Goal: Check status: Check status

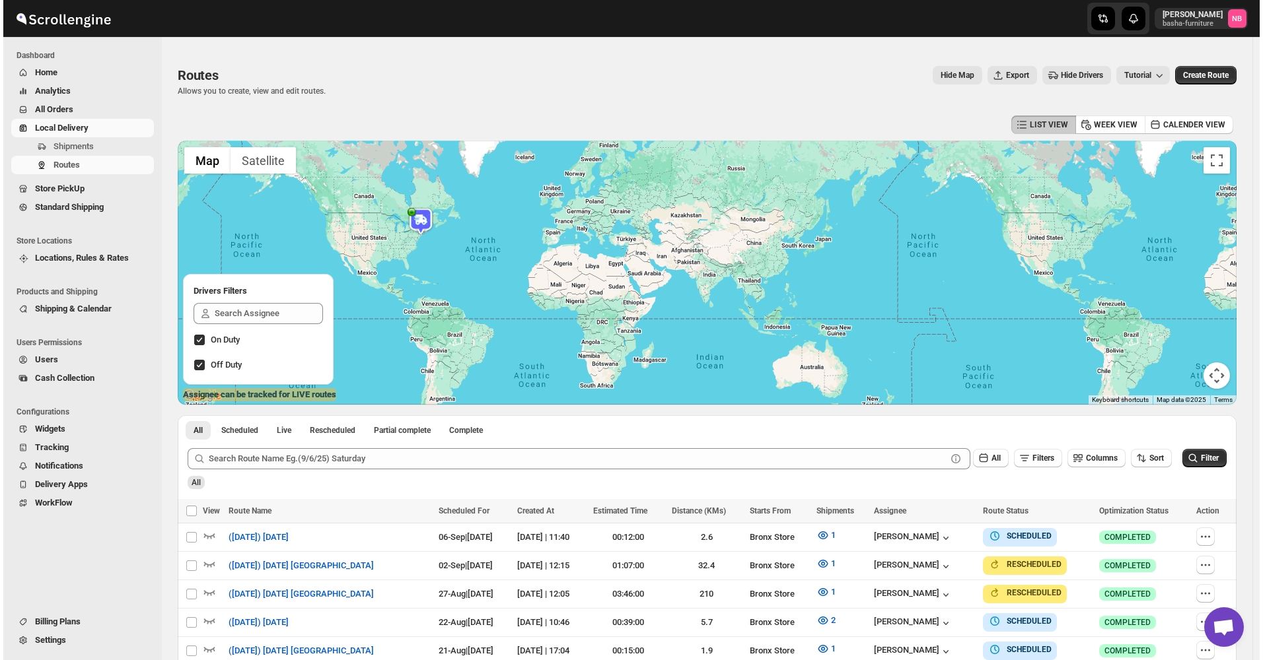
scroll to position [235, 0]
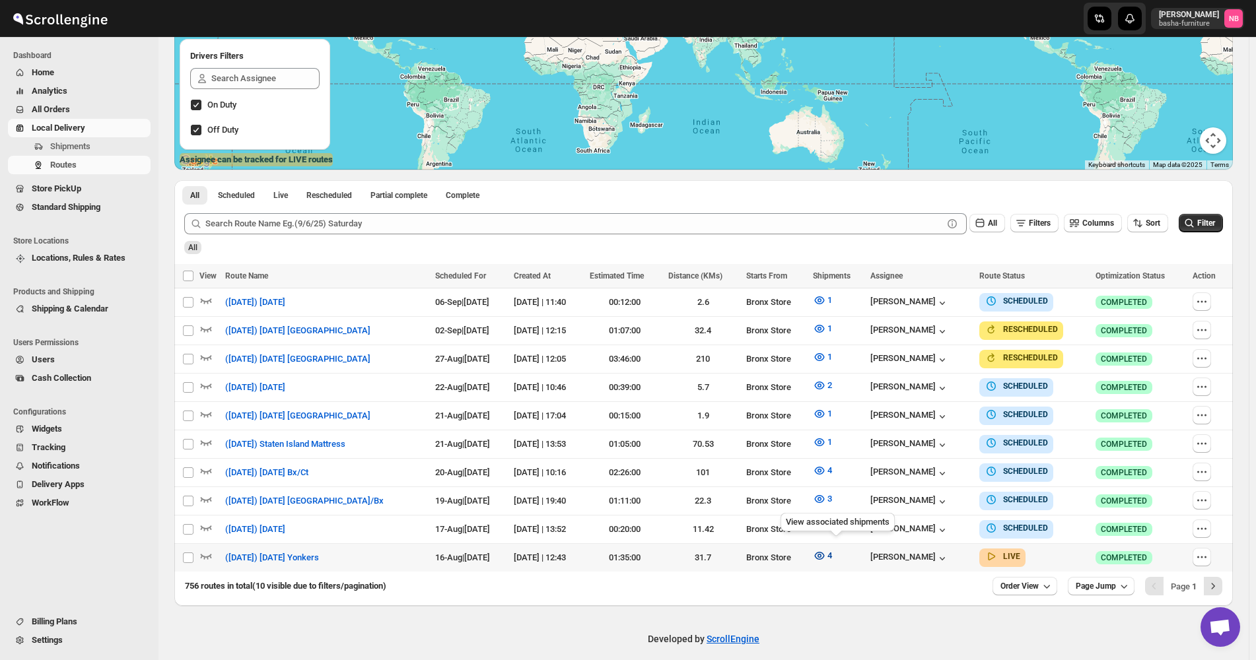
click at [826, 551] on icon "button" at bounding box center [819, 555] width 13 height 13
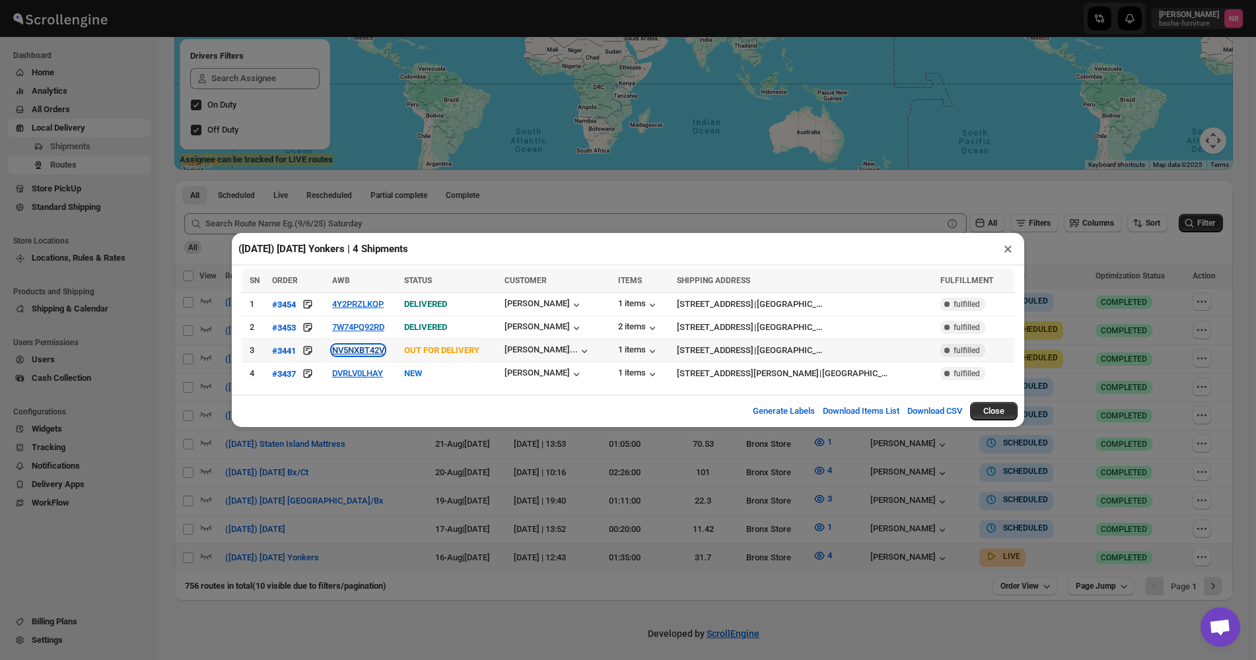
click at [356, 351] on button "NV5NXBT42V" at bounding box center [358, 350] width 52 height 10
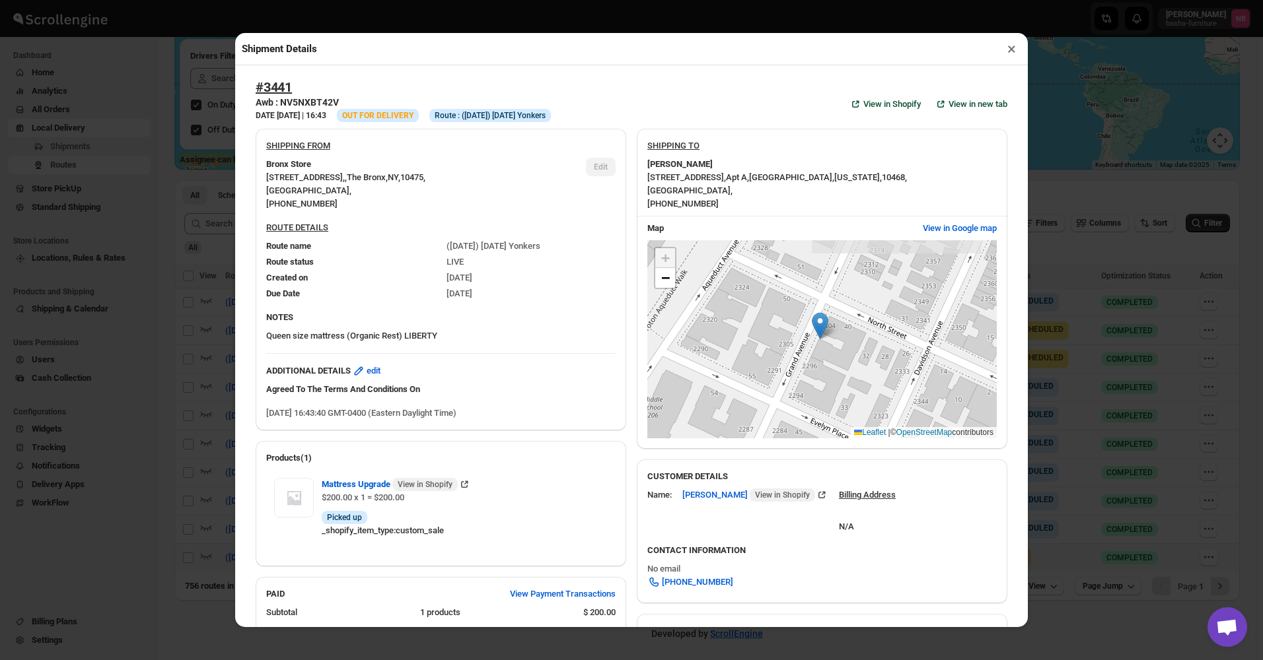
click at [175, 341] on div "Shipment Details × #3441 Awb : NV5NXBT42V DATE [DATE] | 16:43 Info OUT FOR DELI…" at bounding box center [631, 330] width 1263 height 660
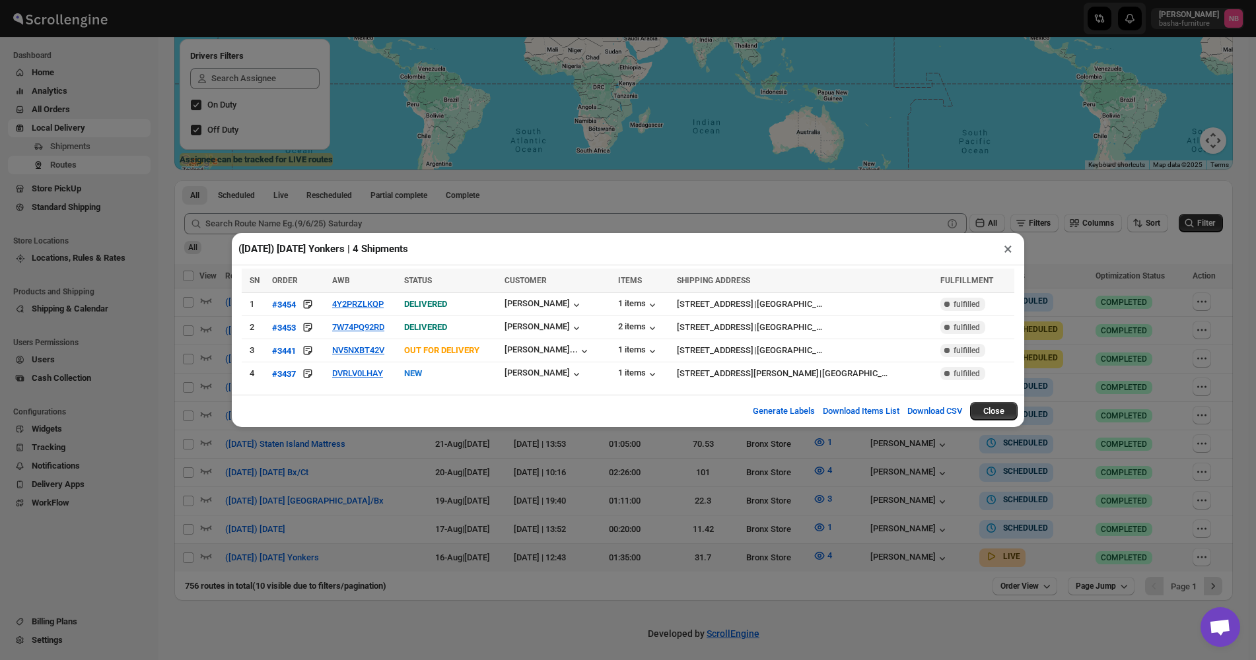
click at [768, 529] on div "([DATE]) [DATE] Yonkers | 4 Shipments × SN ORDER AWB STATUS CUSTOMER ITEMS SHIP…" at bounding box center [628, 330] width 1256 height 660
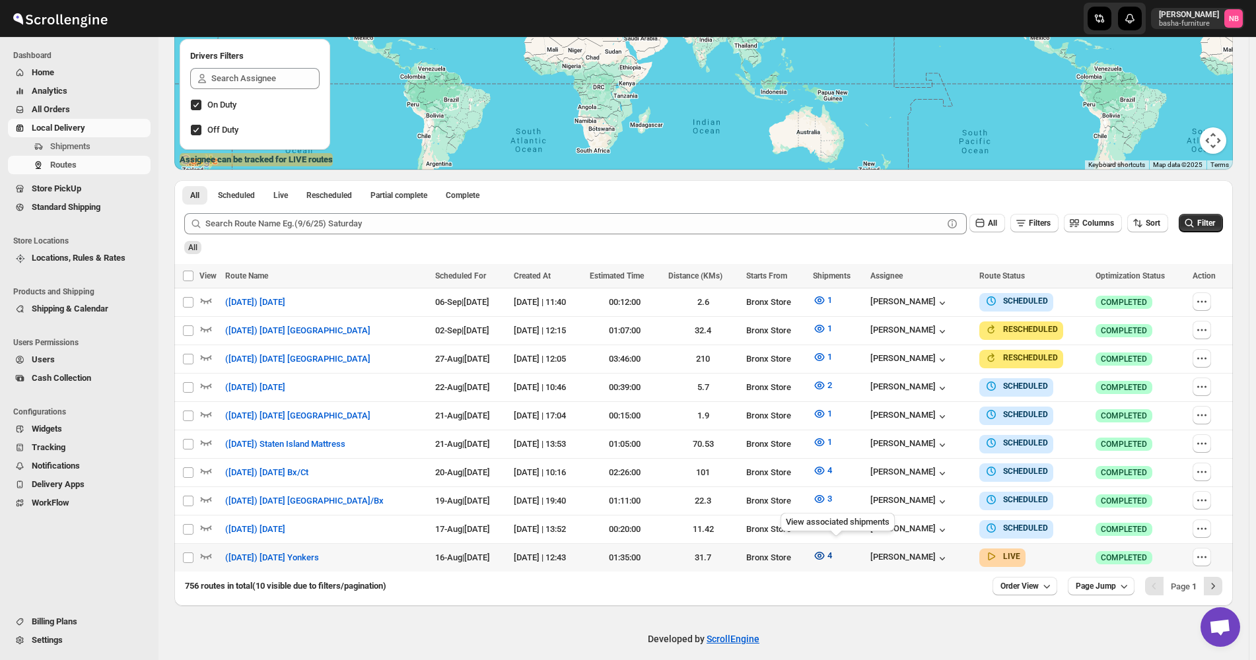
click at [826, 549] on icon "button" at bounding box center [819, 555] width 13 height 13
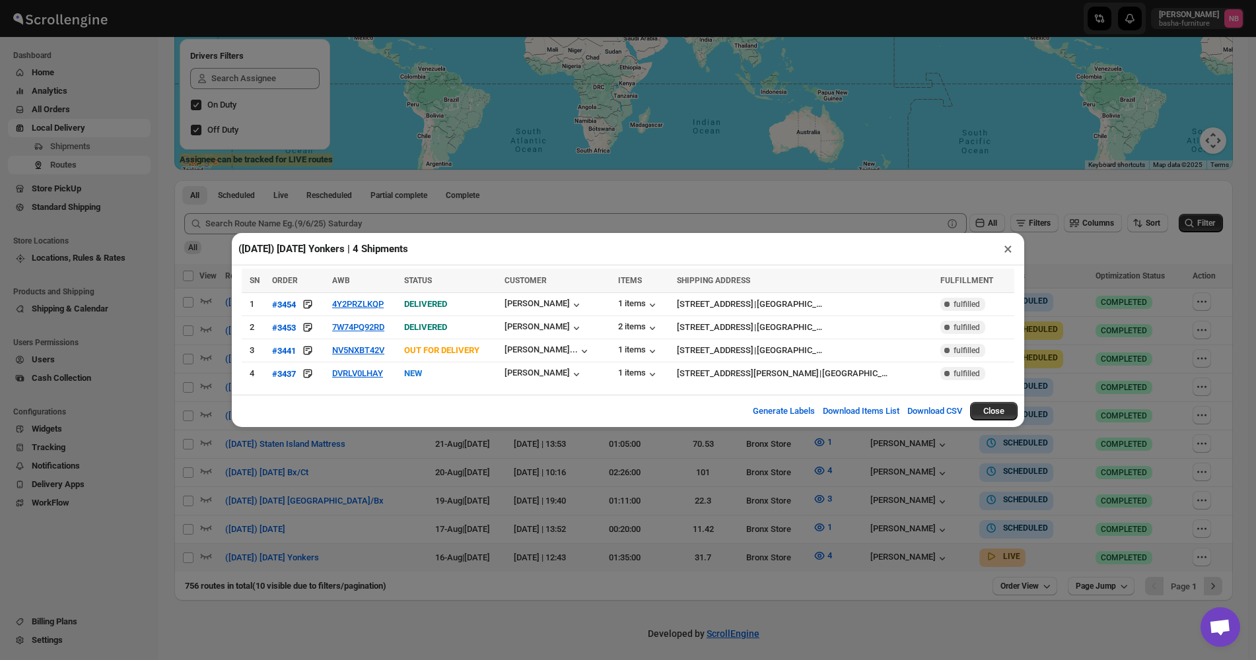
click at [717, 578] on div "([DATE]) [DATE] Yonkers | 4 Shipments × SN ORDER AWB STATUS CUSTOMER ITEMS SHIP…" at bounding box center [628, 330] width 1256 height 660
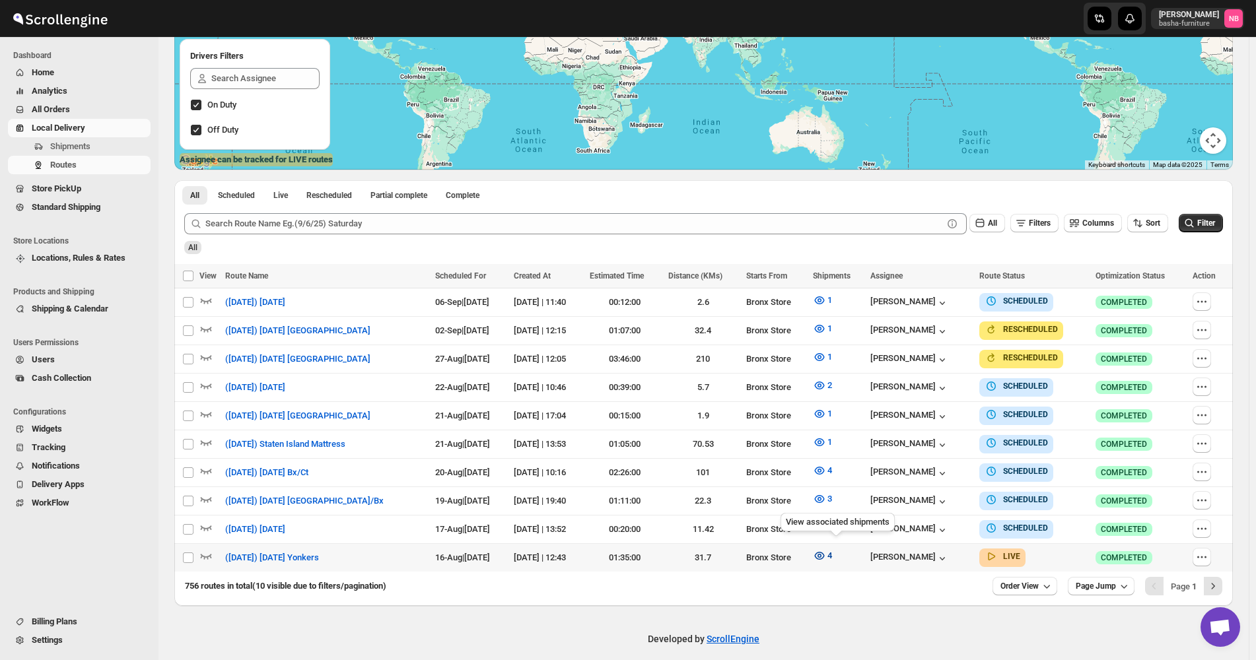
click at [826, 549] on icon "button" at bounding box center [819, 555] width 13 height 13
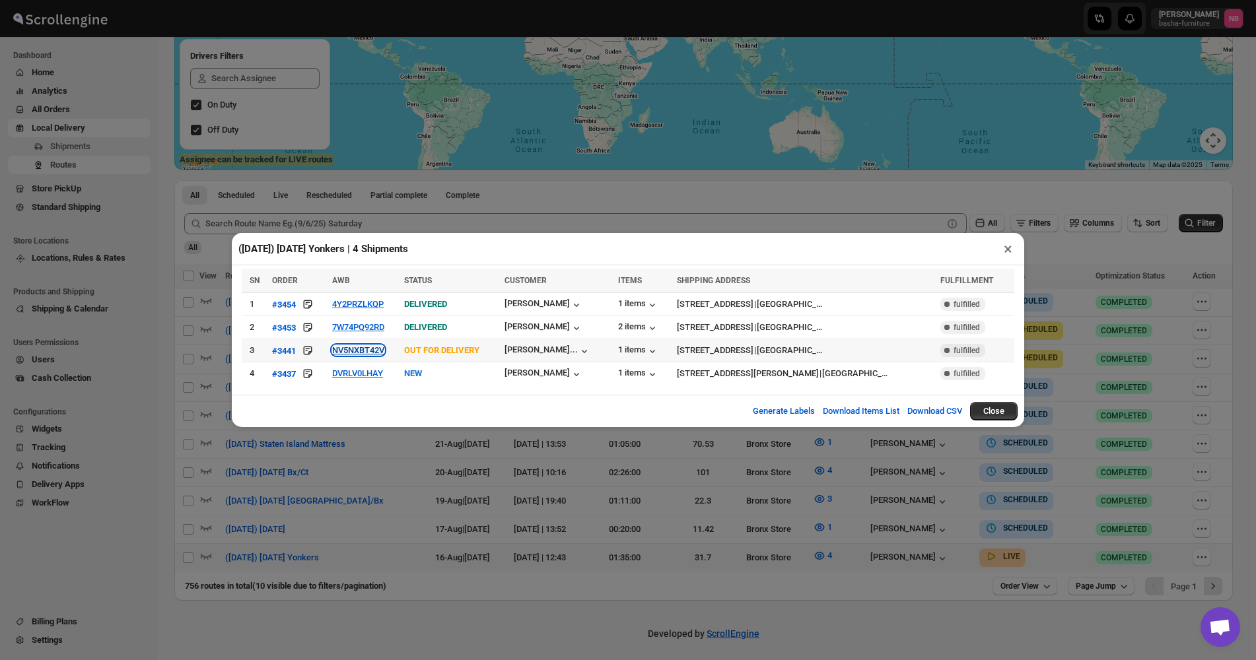
click at [363, 349] on button "NV5NXBT42V" at bounding box center [358, 350] width 52 height 10
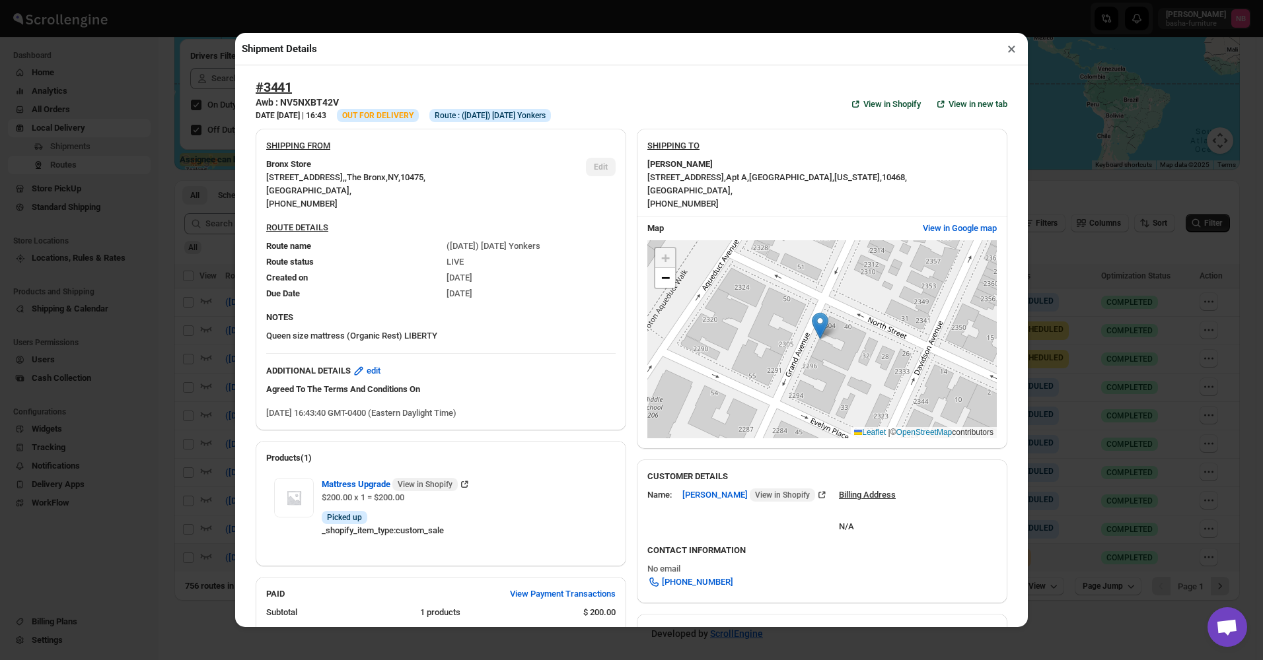
click at [157, 280] on div "Shipment Details × #3441 Awb : NV5NXBT42V DATE [DATE] | 16:43 Info OUT FOR DELI…" at bounding box center [631, 330] width 1263 height 660
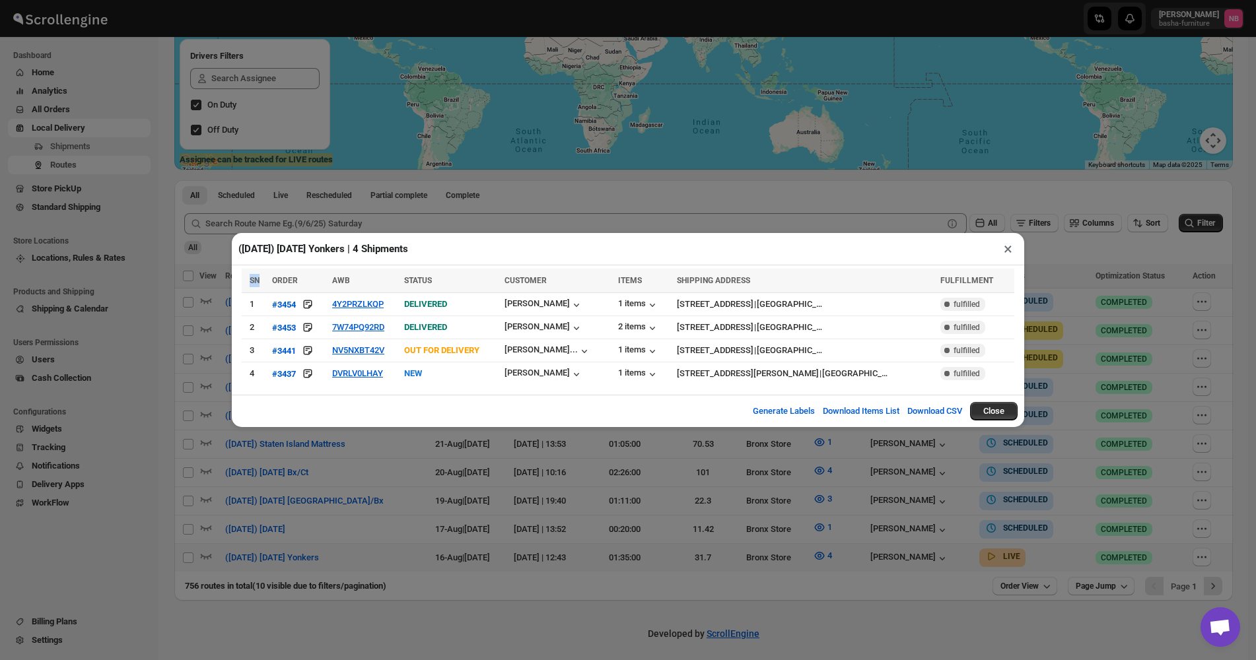
click at [157, 280] on div "([DATE]) [DATE] Yonkers | 4 Shipments × SN ORDER AWB STATUS CUSTOMER ITEMS SHIP…" at bounding box center [628, 330] width 1256 height 660
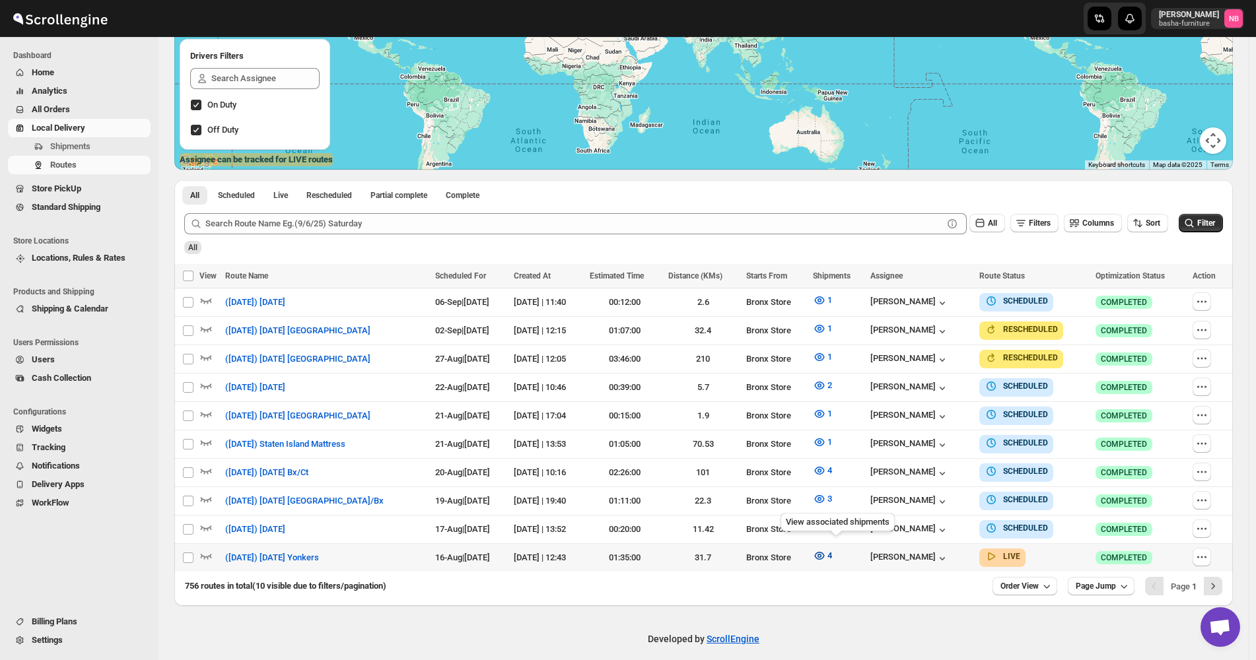
click at [825, 552] on icon "button" at bounding box center [820, 556] width 10 height 8
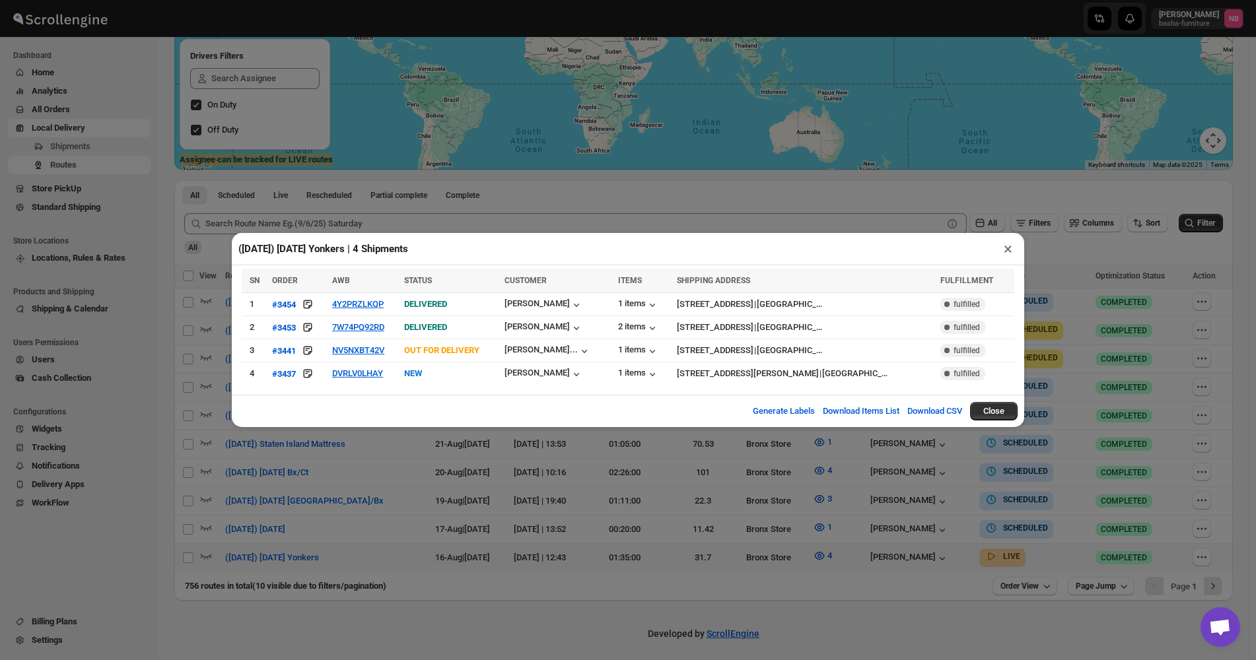
click at [481, 482] on div "([DATE]) [DATE] Yonkers | 4 Shipments × SN ORDER AWB STATUS CUSTOMER ITEMS SHIP…" at bounding box center [628, 330] width 1256 height 660
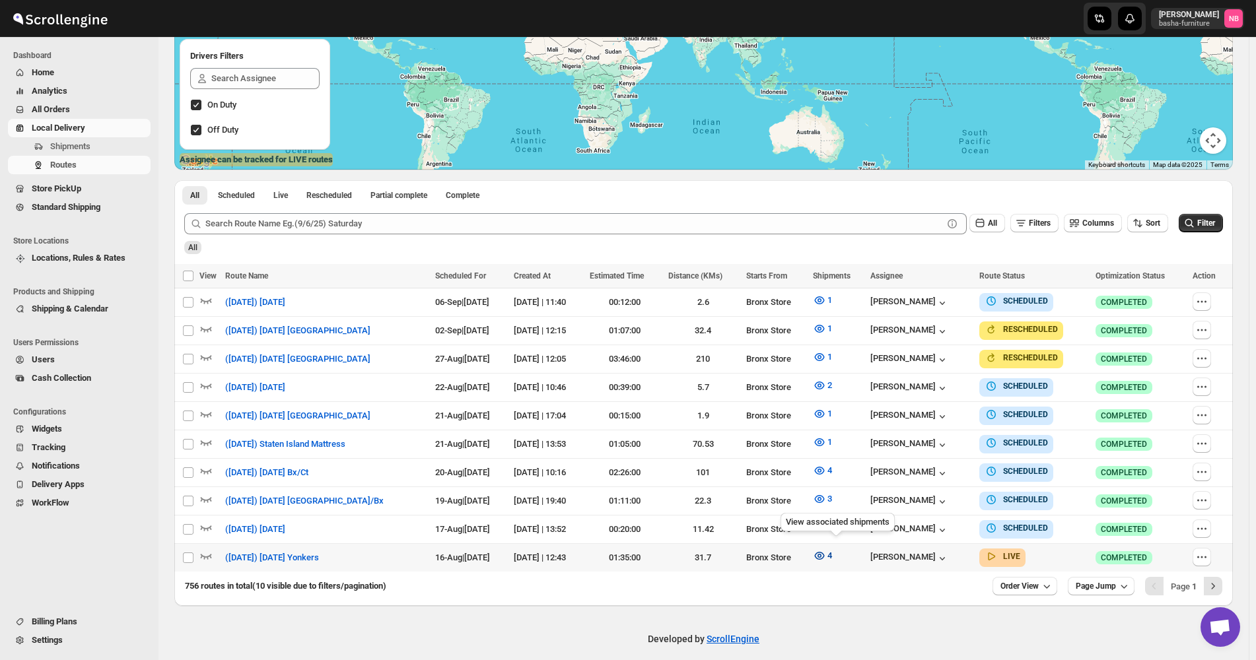
click at [826, 549] on icon "button" at bounding box center [819, 555] width 13 height 13
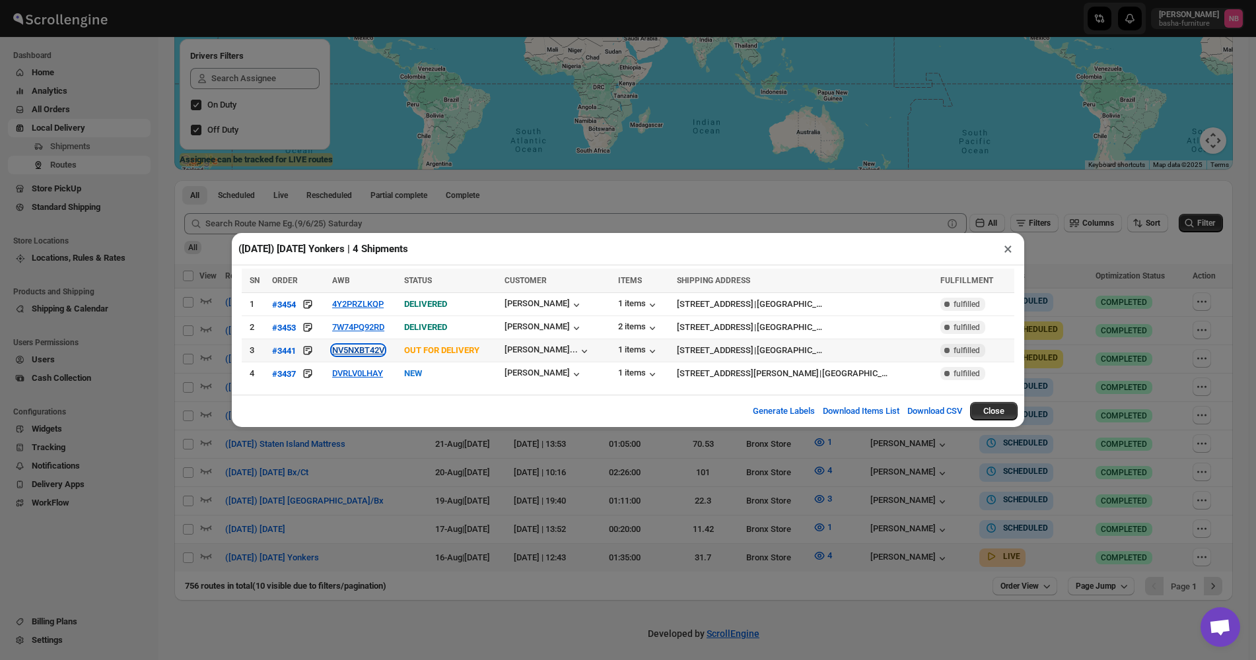
click at [370, 355] on button "NV5NXBT42V" at bounding box center [358, 350] width 52 height 10
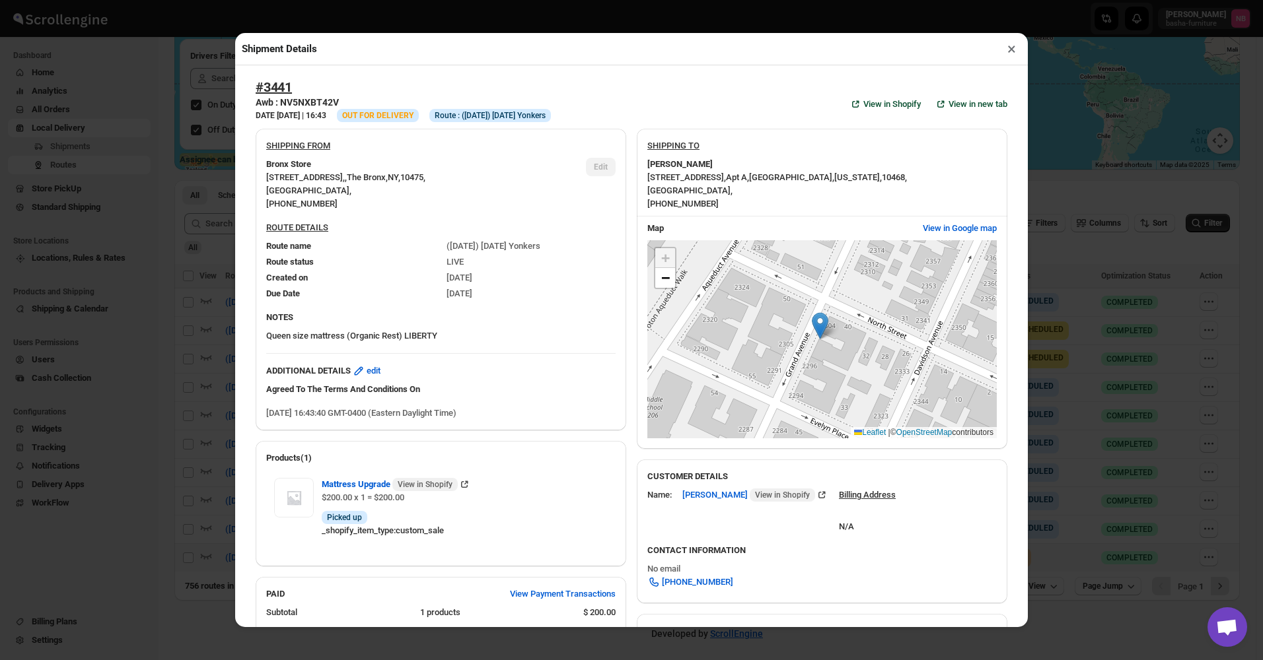
click at [131, 352] on div "Shipment Details × #3441 Awb : NV5NXBT42V DATE [DATE] | 16:43 Info OUT FOR DELI…" at bounding box center [631, 330] width 1263 height 660
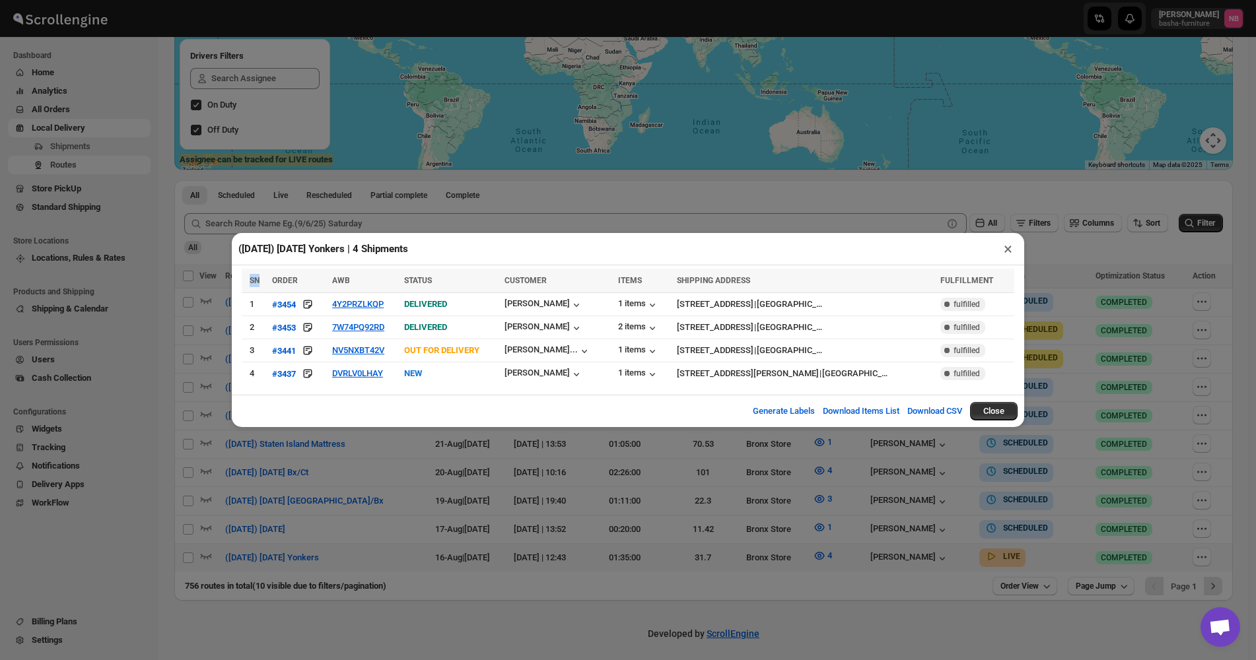
click at [131, 352] on div "([DATE]) [DATE] Yonkers | 4 Shipments × SN ORDER AWB STATUS CUSTOMER ITEMS SHIP…" at bounding box center [628, 330] width 1256 height 660
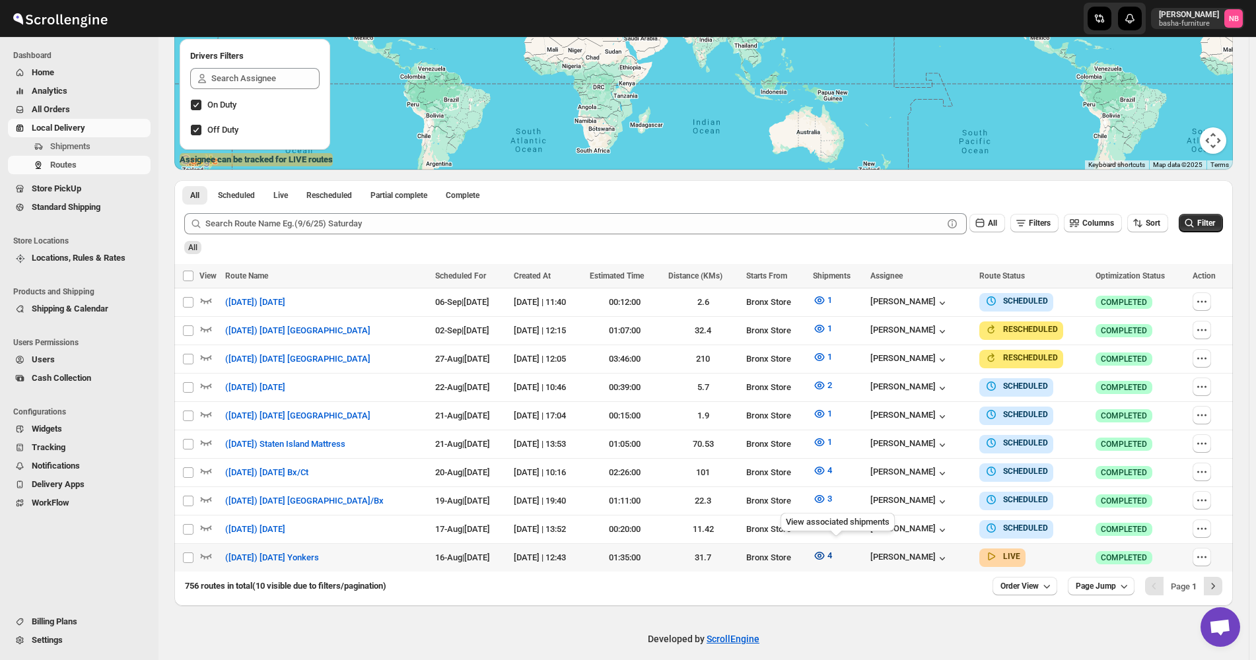
click at [826, 549] on icon "button" at bounding box center [819, 555] width 13 height 13
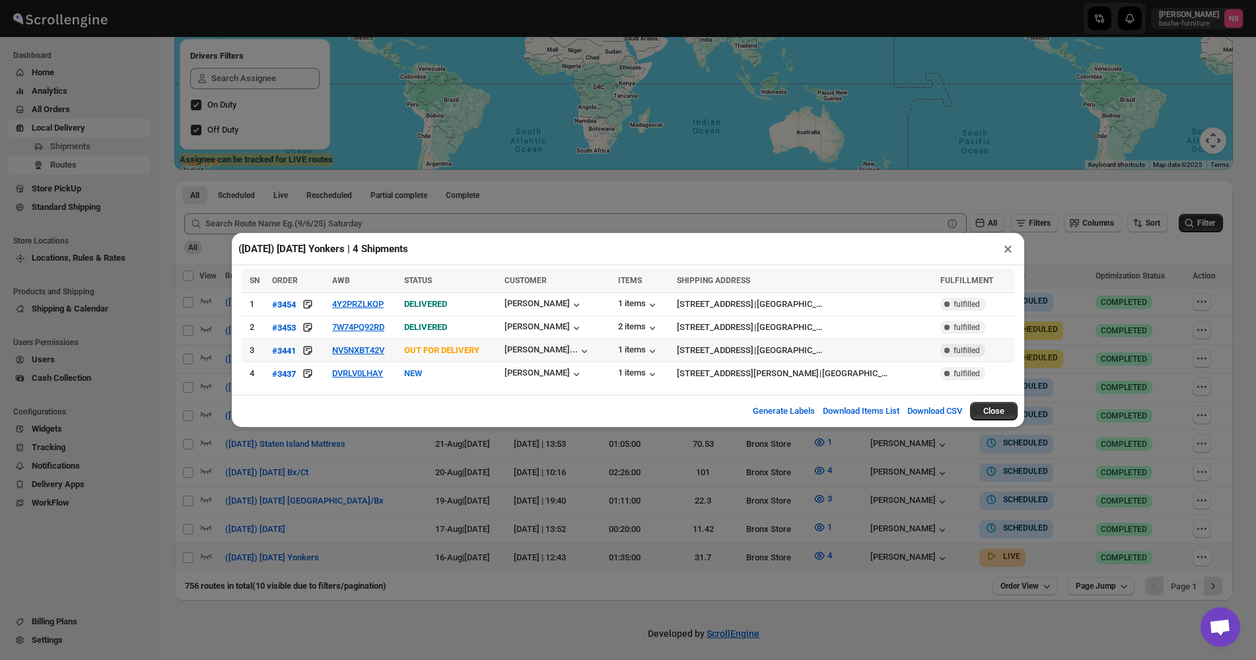
click at [618, 345] on div "1 items" at bounding box center [643, 350] width 51 height 15
click at [618, 348] on div "1 items" at bounding box center [638, 351] width 41 height 13
click at [624, 350] on div "1 items" at bounding box center [638, 351] width 41 height 13
click at [361, 350] on button "NV5NXBT42V" at bounding box center [358, 350] width 52 height 10
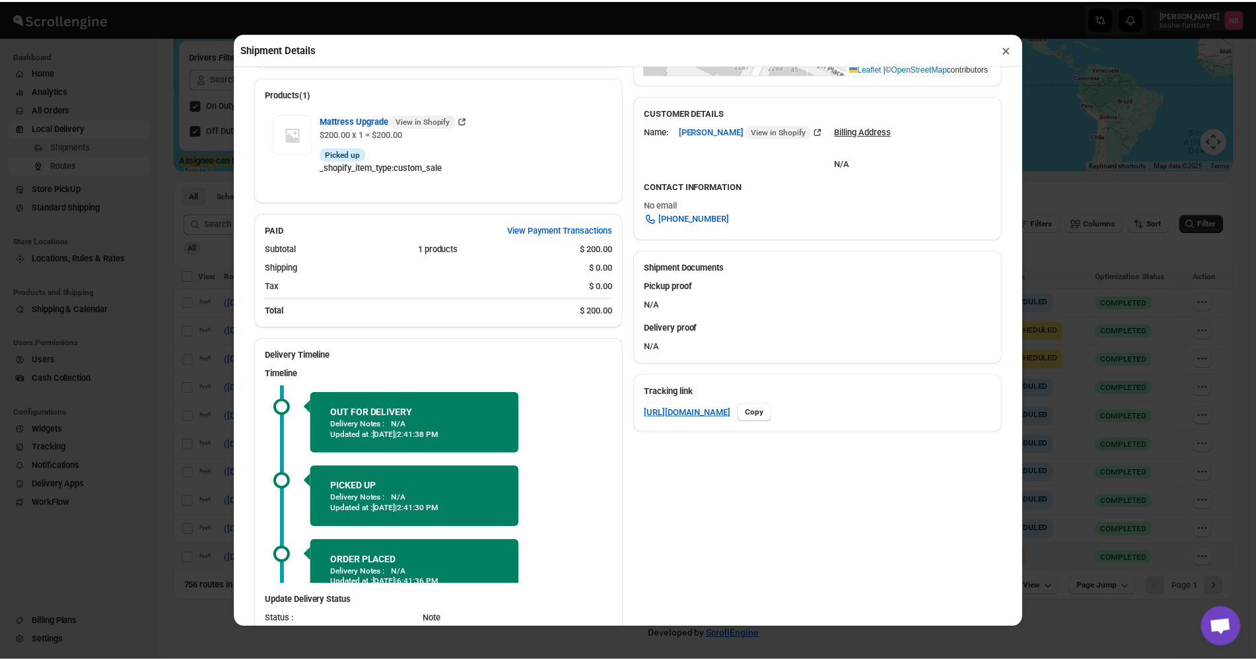
scroll to position [409, 0]
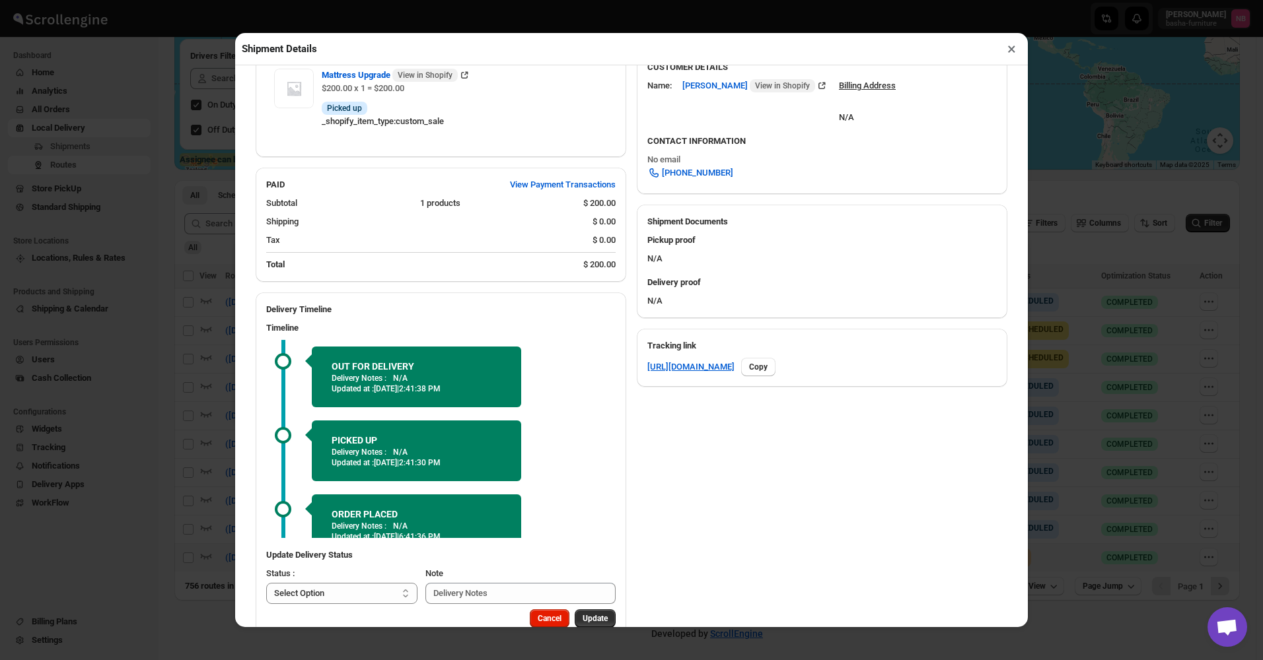
click at [1095, 338] on div "Shipment Details × #3441 Awb : NV5NXBT42V DATE [DATE] | 16:43 Info OUT FOR DELI…" at bounding box center [631, 330] width 1263 height 660
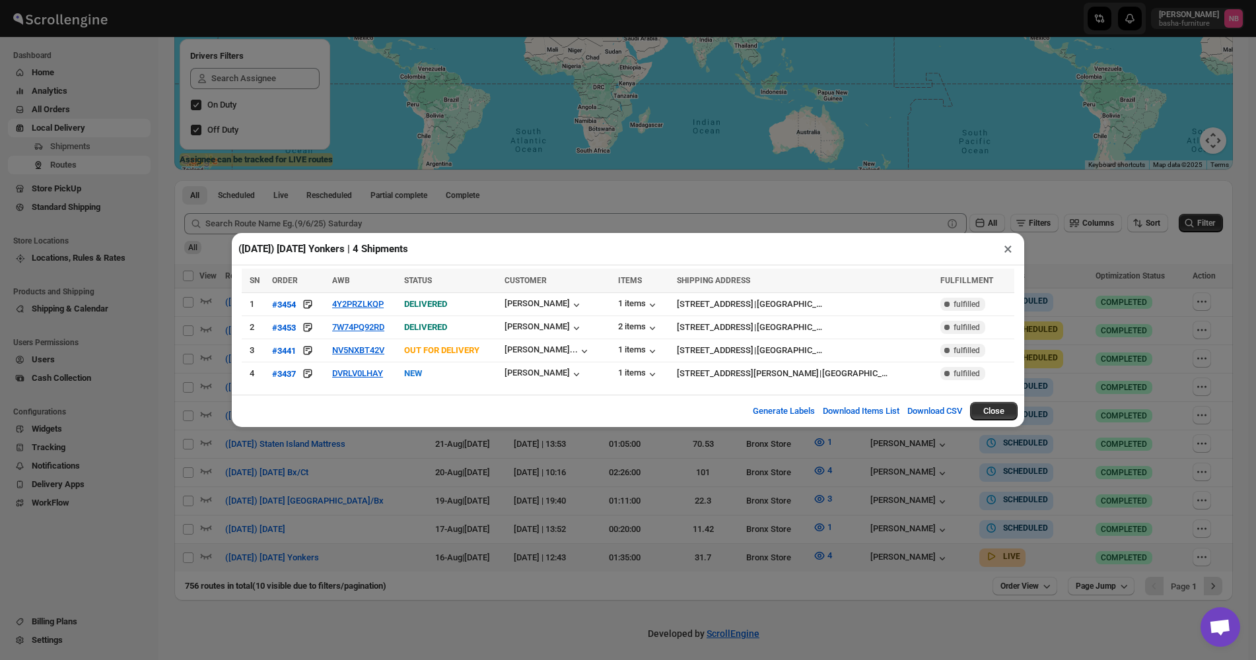
click at [1056, 248] on div "([DATE]) [DATE] Yonkers | 4 Shipments × SN ORDER AWB STATUS CUSTOMER ITEMS SHIP…" at bounding box center [628, 330] width 1256 height 660
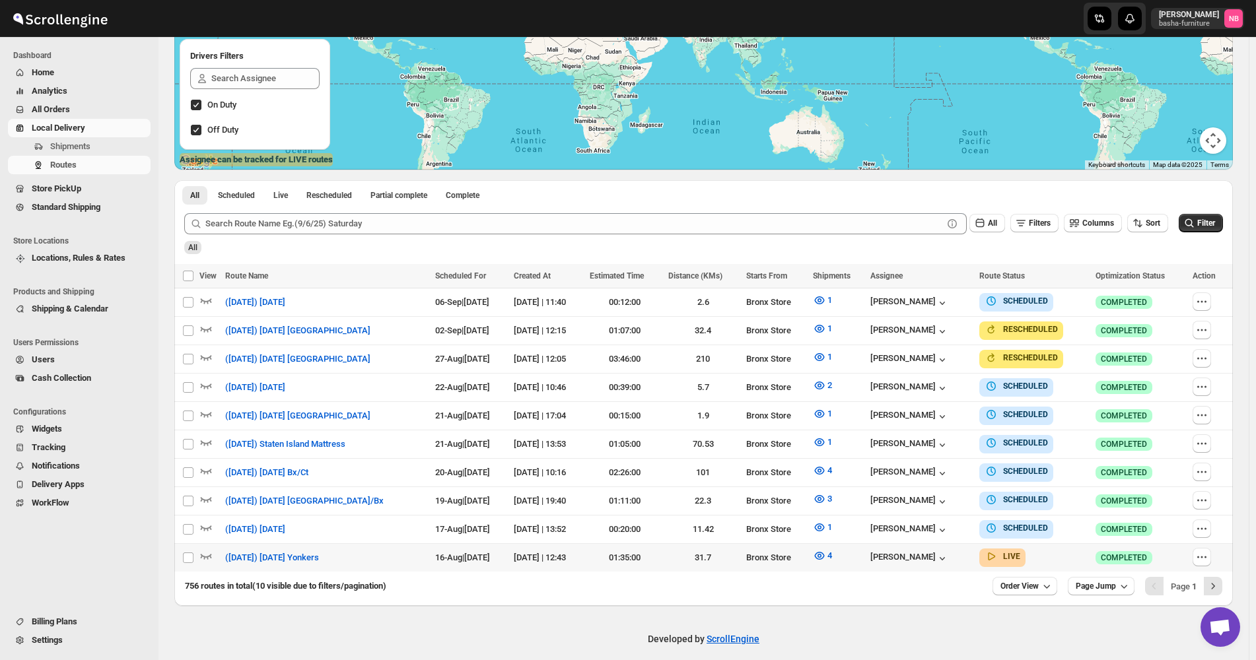
click at [1199, 208] on div "All Filters Columns Sort Filter" at bounding box center [698, 219] width 1049 height 32
click at [1197, 217] on button "Filter" at bounding box center [1201, 223] width 44 height 18
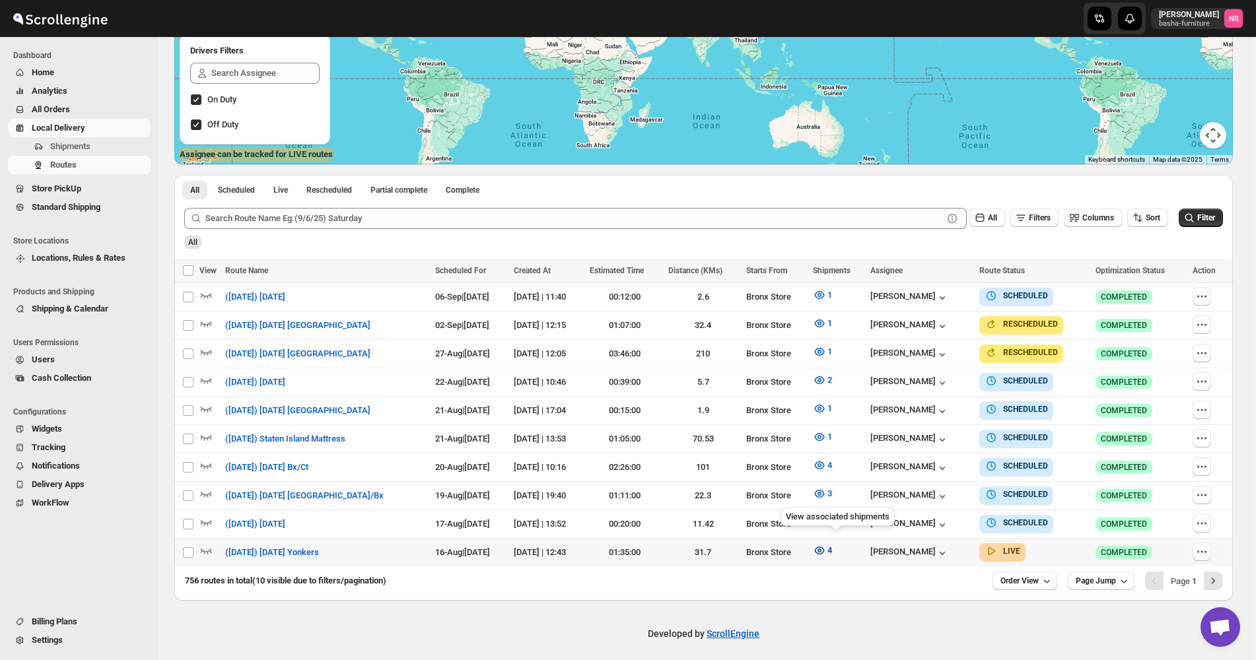
click at [825, 547] on icon "button" at bounding box center [820, 551] width 10 height 8
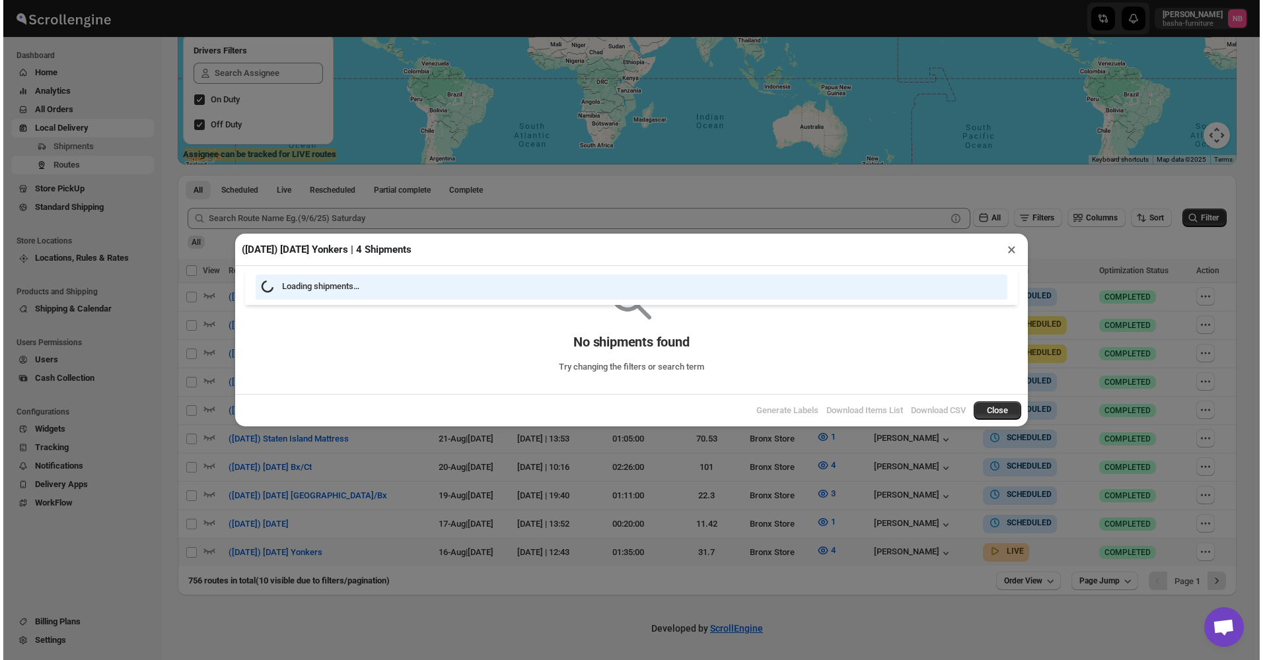
scroll to position [235, 0]
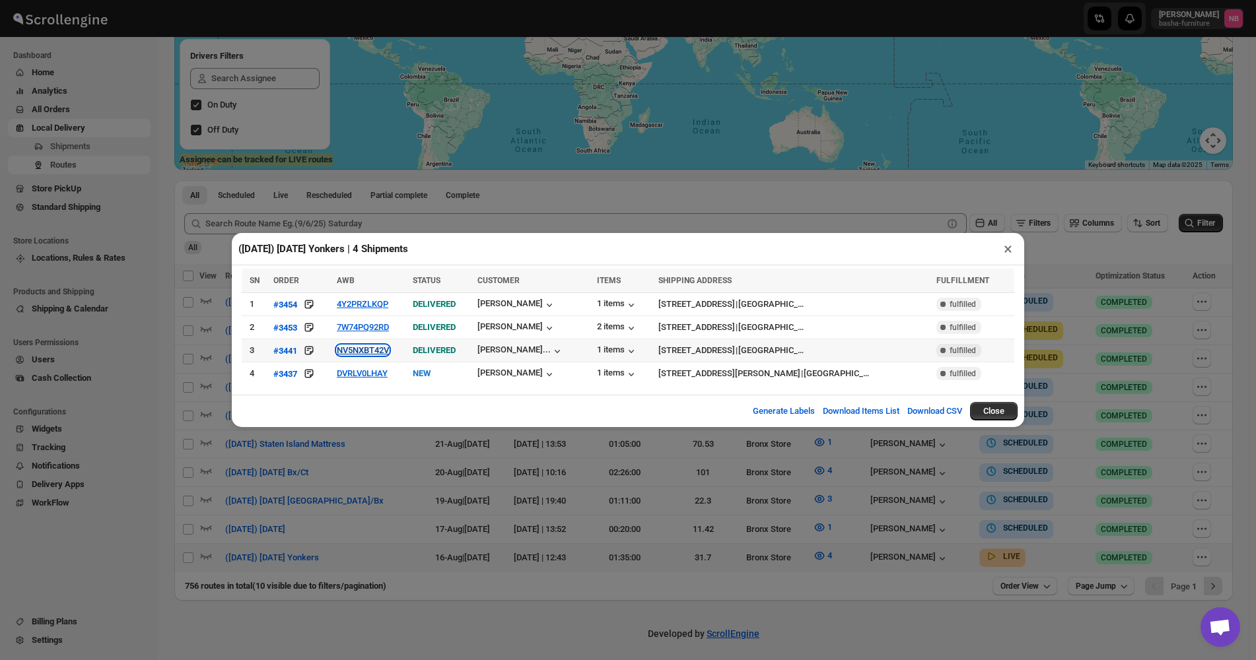
click at [384, 351] on button "NV5NXBT42V" at bounding box center [363, 350] width 52 height 10
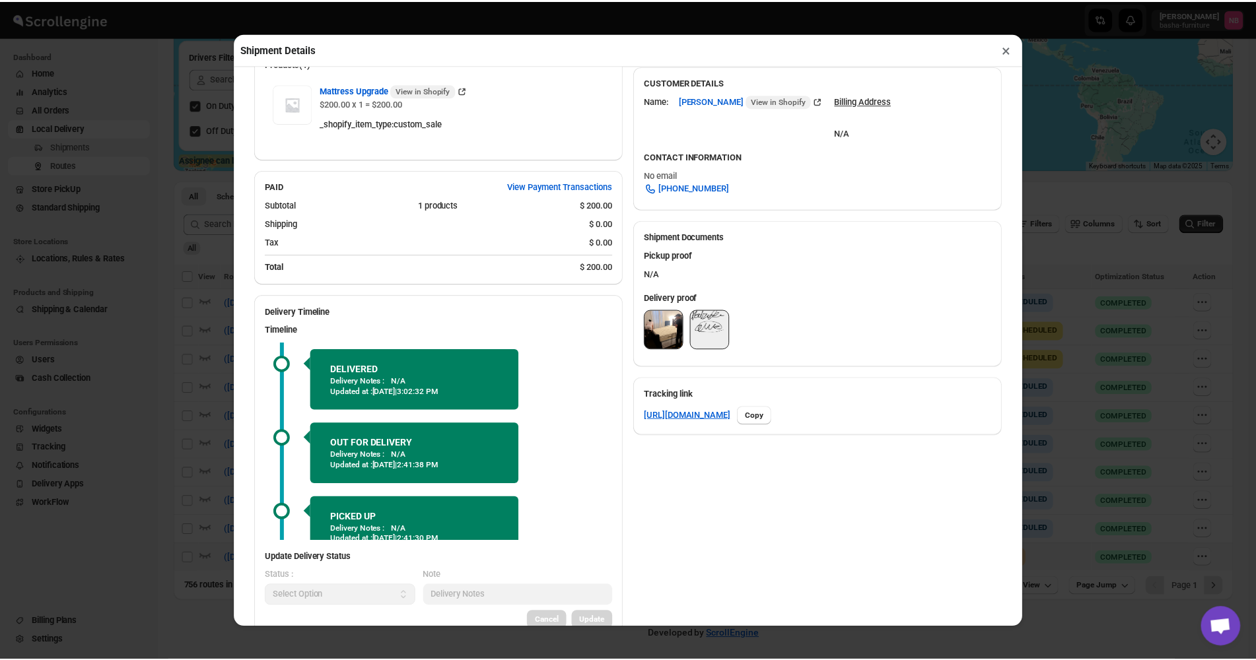
scroll to position [396, 0]
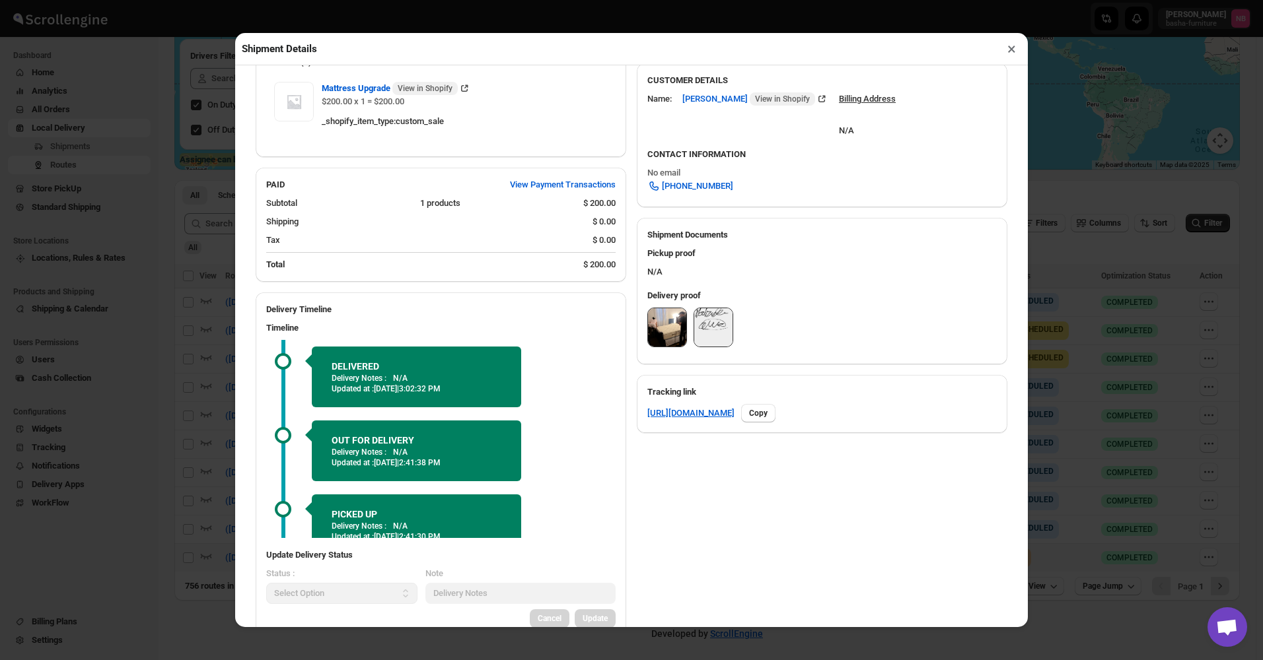
click at [658, 336] on img at bounding box center [667, 327] width 38 height 38
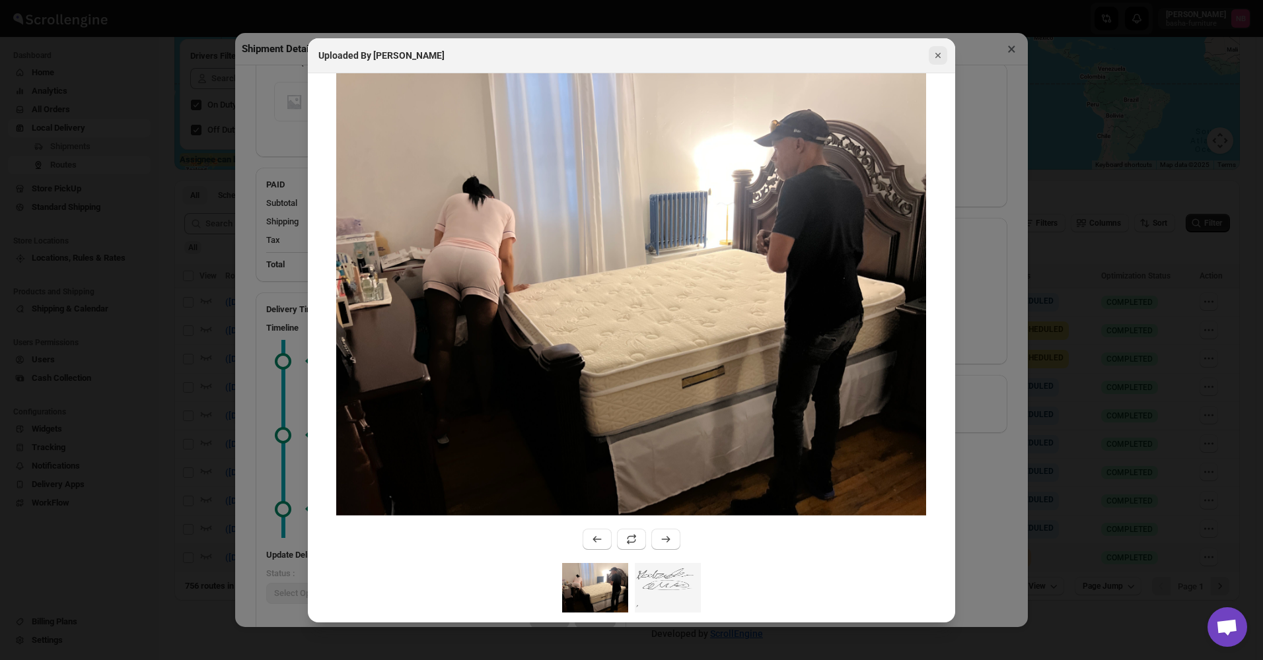
click at [938, 50] on icon "Close" at bounding box center [937, 55] width 13 height 13
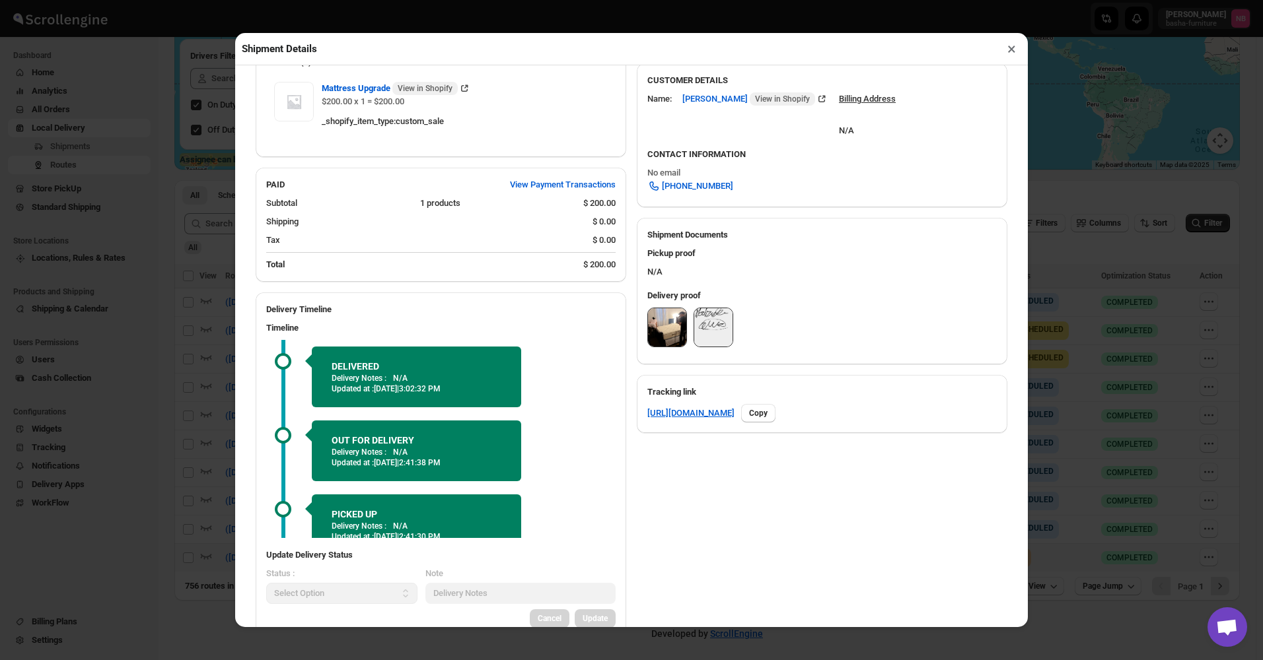
click at [1006, 58] on button "×" at bounding box center [1011, 49] width 19 height 18
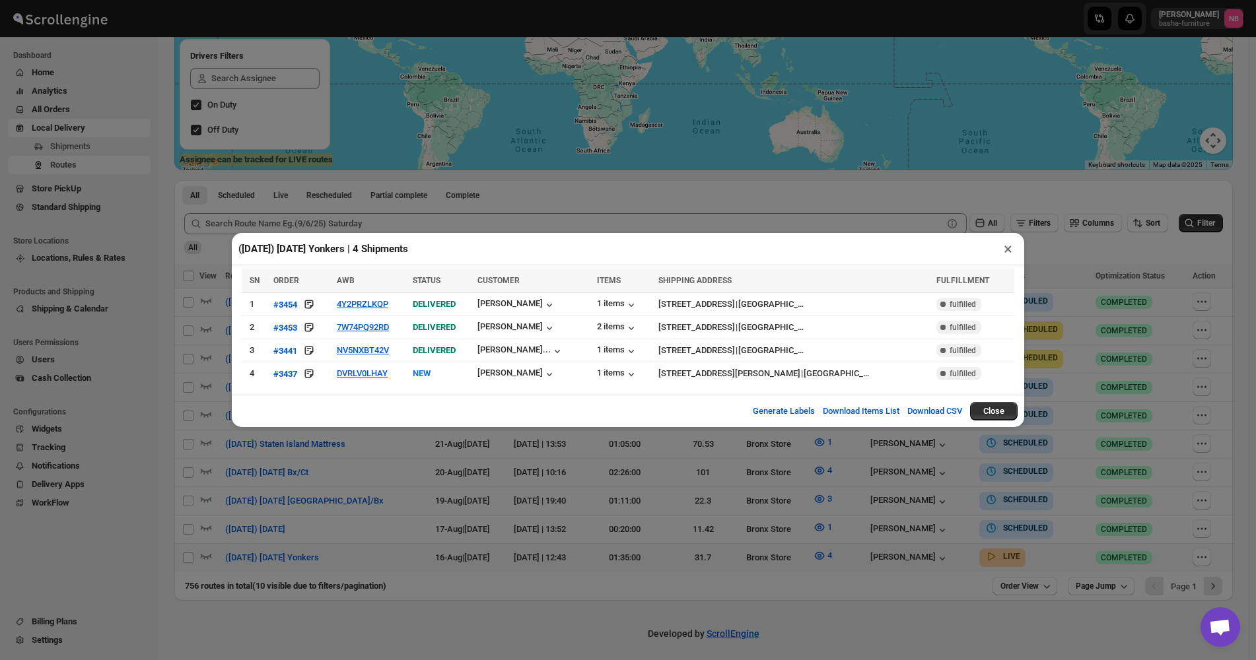
click at [1045, 213] on div "([DATE]) [DATE] Yonkers | 4 Shipments × SN ORDER AWB STATUS CUSTOMER ITEMS SHIP…" at bounding box center [628, 330] width 1256 height 660
